Goal: Task Accomplishment & Management: Manage account settings

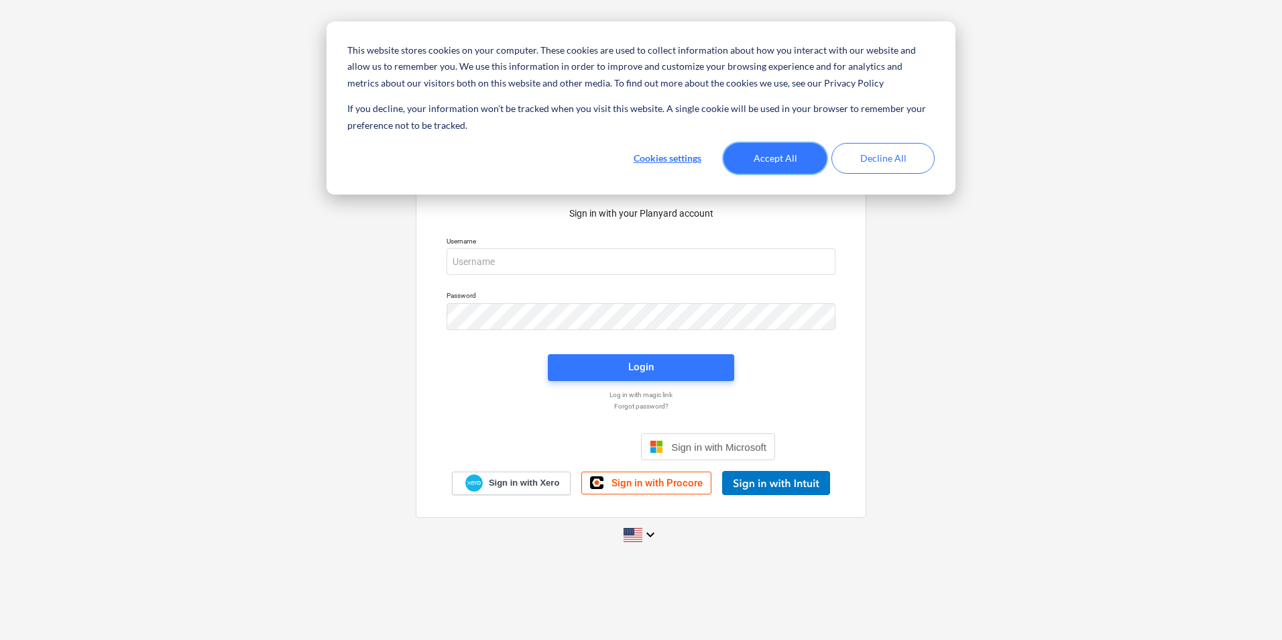
click at [807, 160] on button "Accept All" at bounding box center [774, 158] width 103 height 31
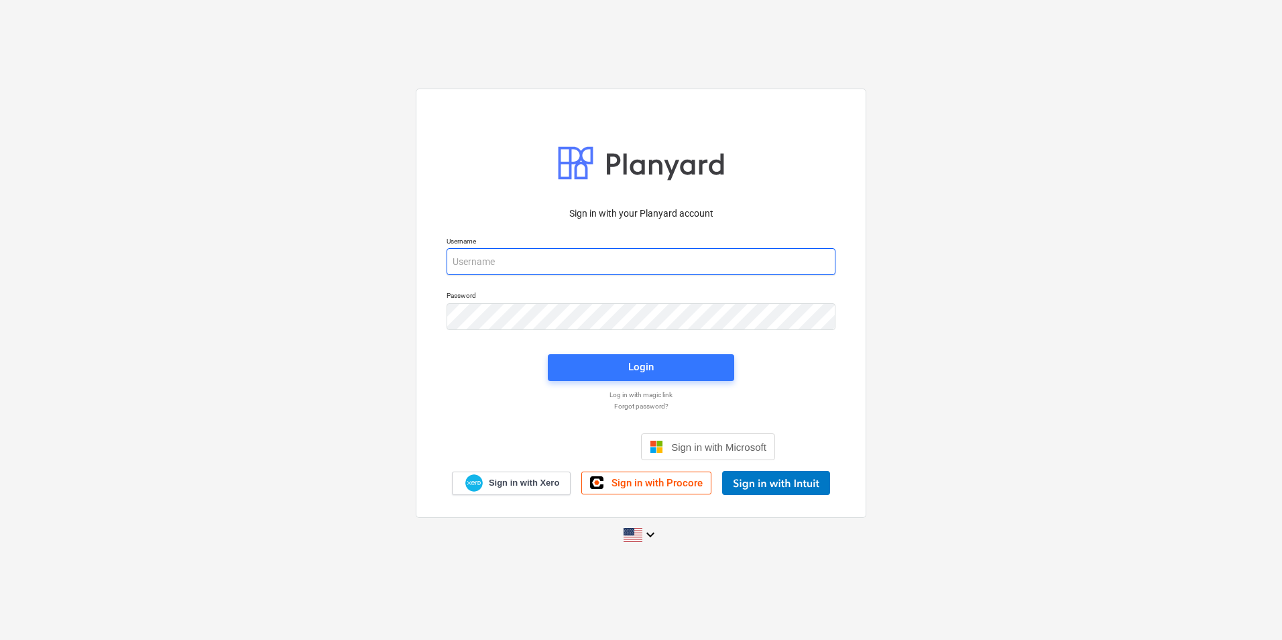
click at [600, 265] on input "email" at bounding box center [641, 261] width 389 height 27
paste input "[PERSON_NAME][EMAIL_ADDRESS][DOMAIN_NAME]"
type input "[PERSON_NAME][EMAIL_ADDRESS][DOMAIN_NAME]"
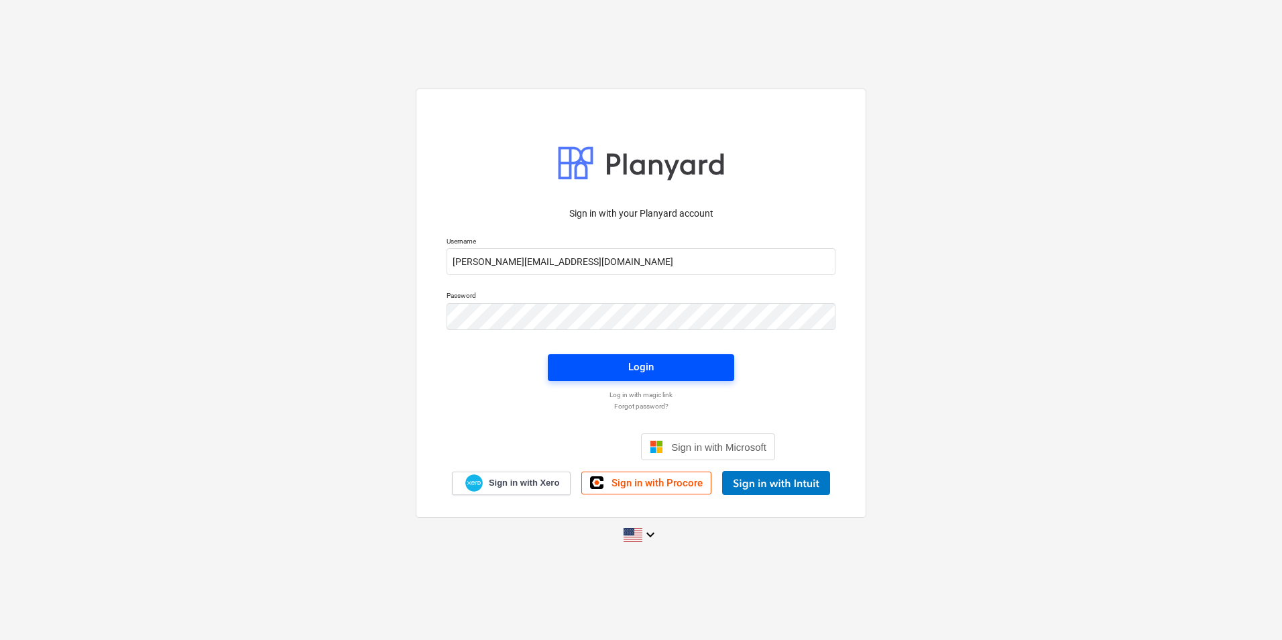
click at [711, 366] on span "Login" at bounding box center [641, 366] width 154 height 17
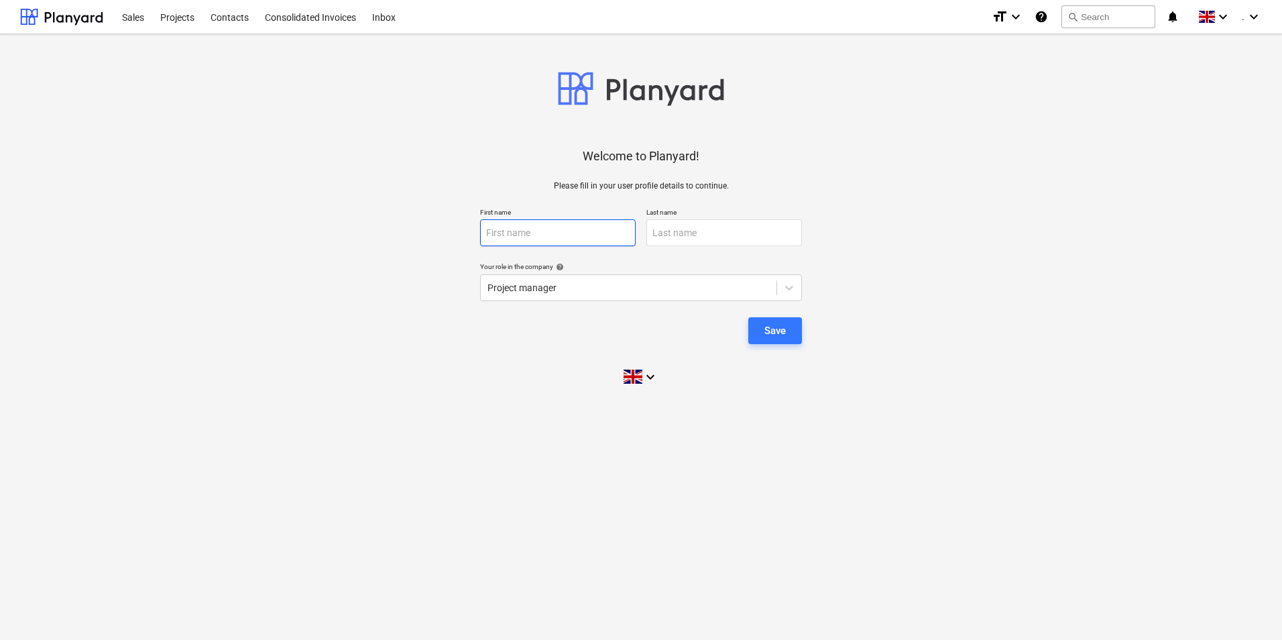
click at [504, 237] on input "text" at bounding box center [558, 232] width 156 height 27
type input "Rachael"
type input "Cook"
click at [767, 322] on div "Save" at bounding box center [774, 330] width 21 height 17
